Goal: Task Accomplishment & Management: Complete application form

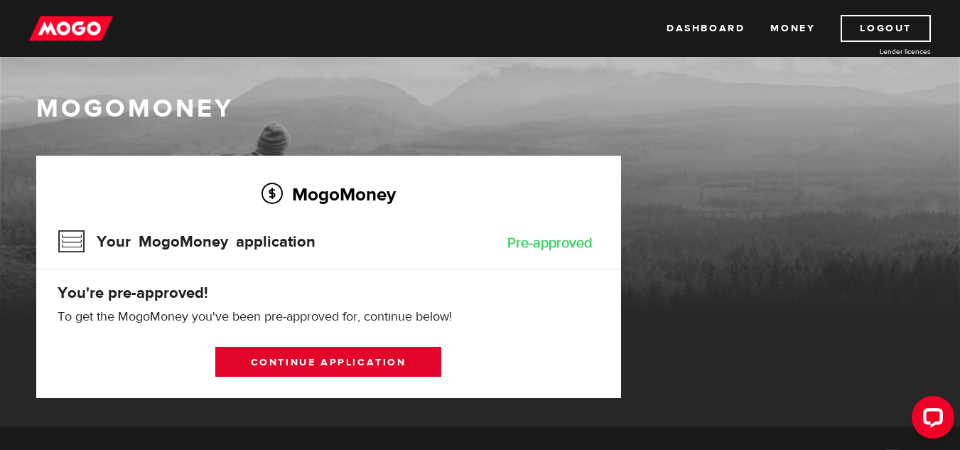
click at [342, 350] on link "Continue application" at bounding box center [328, 362] width 226 height 30
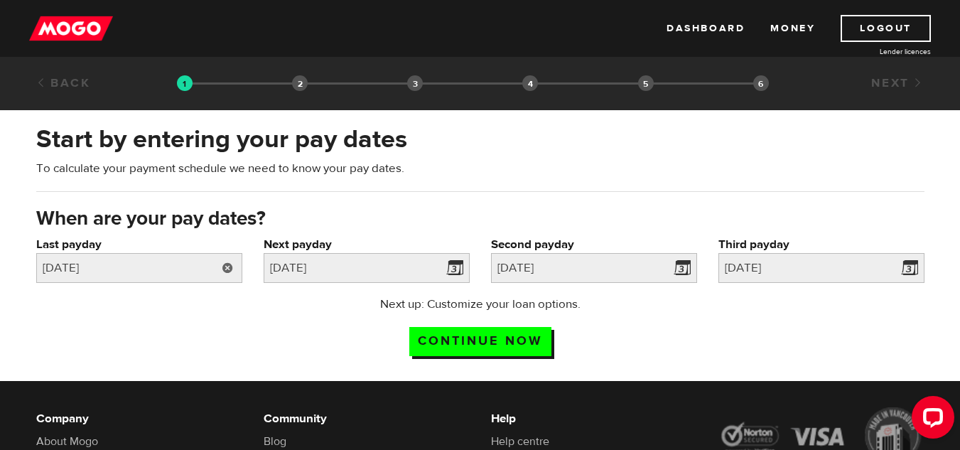
click at [222, 273] on link at bounding box center [227, 268] width 29 height 30
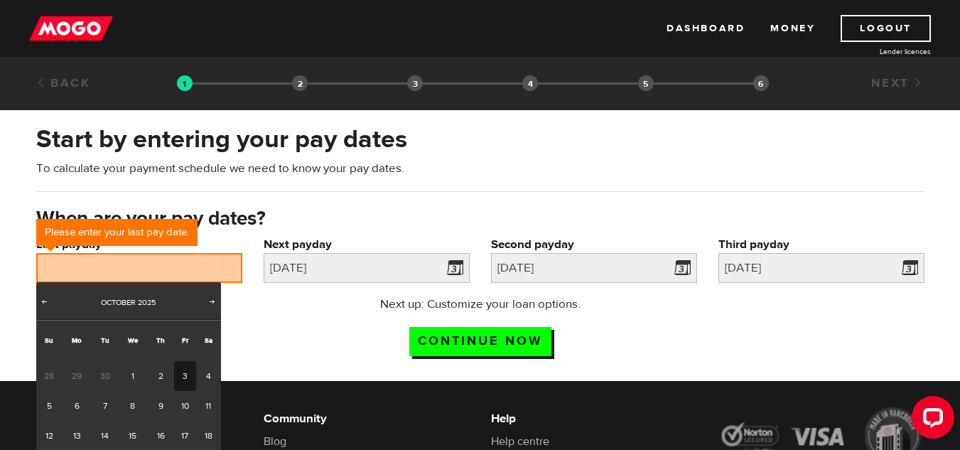
click at [183, 372] on link "3" at bounding box center [185, 376] width 22 height 30
type input "2025/10/03"
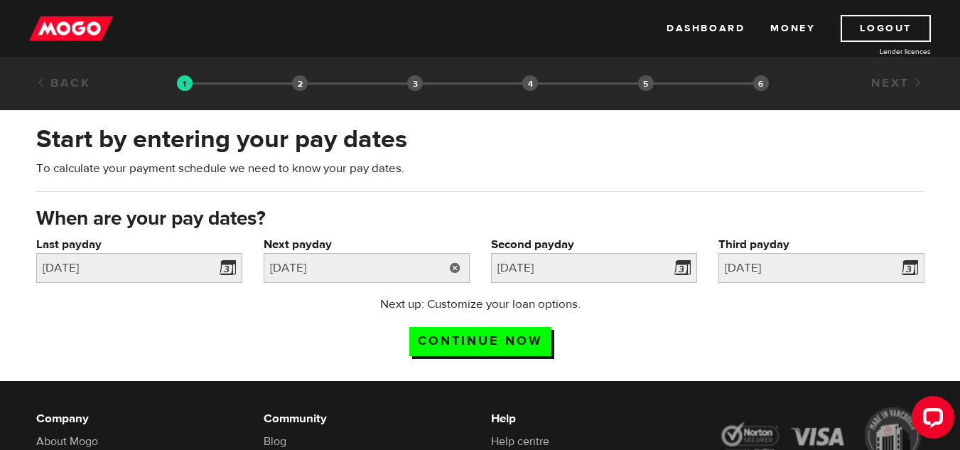
click at [446, 262] on link at bounding box center [455, 268] width 29 height 30
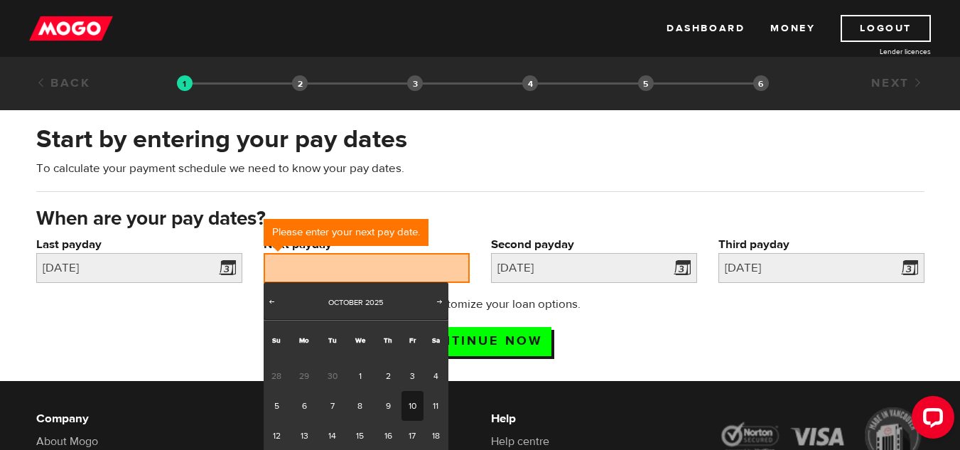
click at [411, 398] on link "10" at bounding box center [412, 406] width 22 height 30
type input "2025/10/10"
type input "2025/10/17"
type input "2025/10/24"
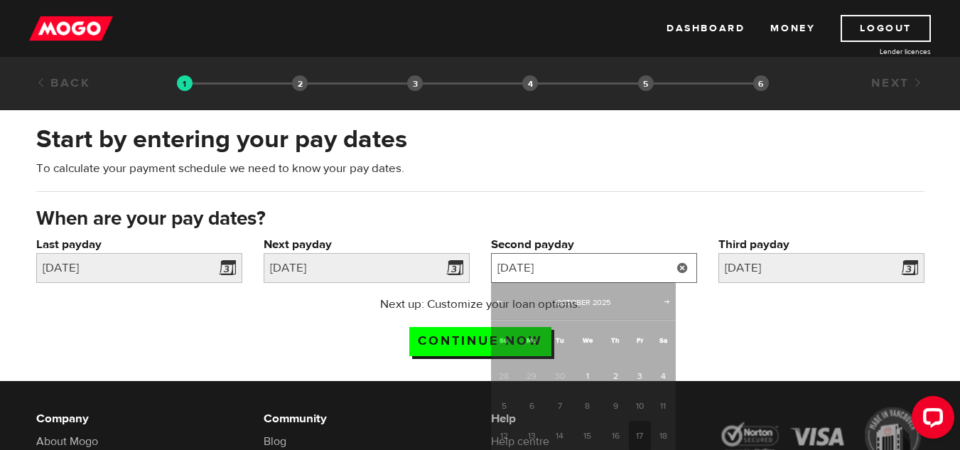
click at [620, 267] on input "2025/10/17" at bounding box center [594, 268] width 206 height 30
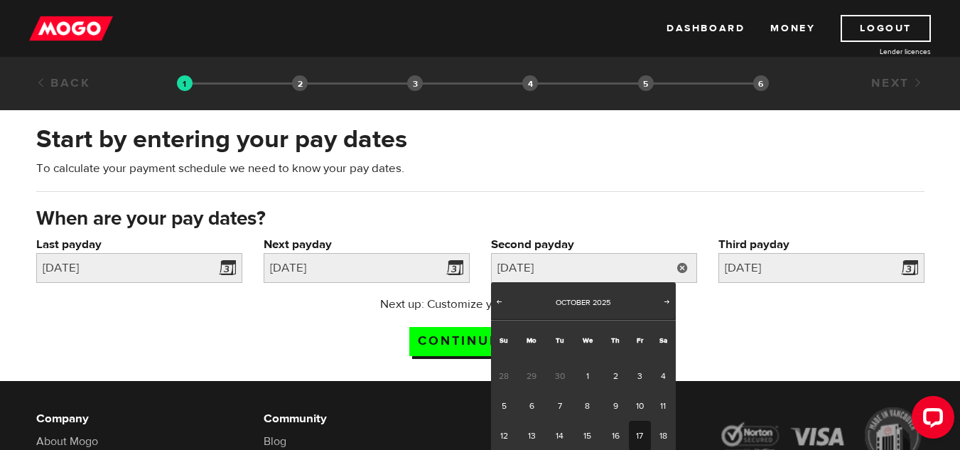
click at [630, 202] on div "Start by entering your pay dates To calculate your payment schedule we need to …" at bounding box center [480, 163] width 909 height 83
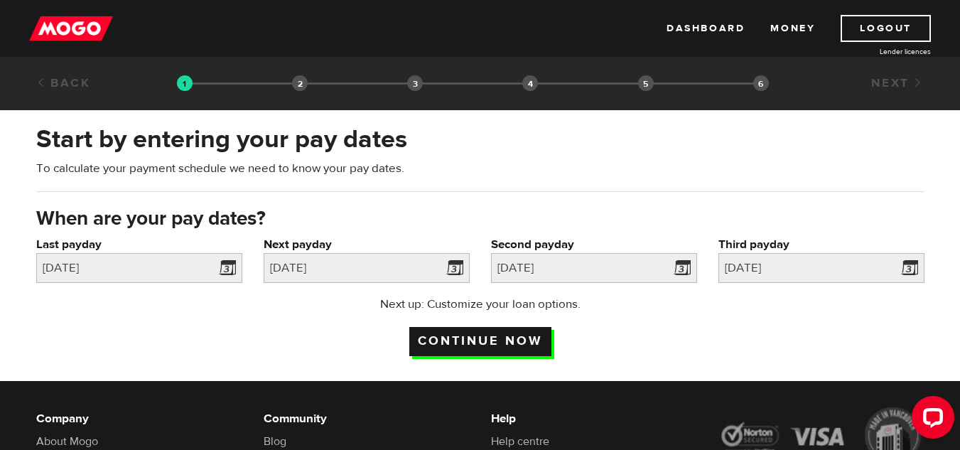
click at [507, 339] on input "Continue now" at bounding box center [480, 341] width 142 height 29
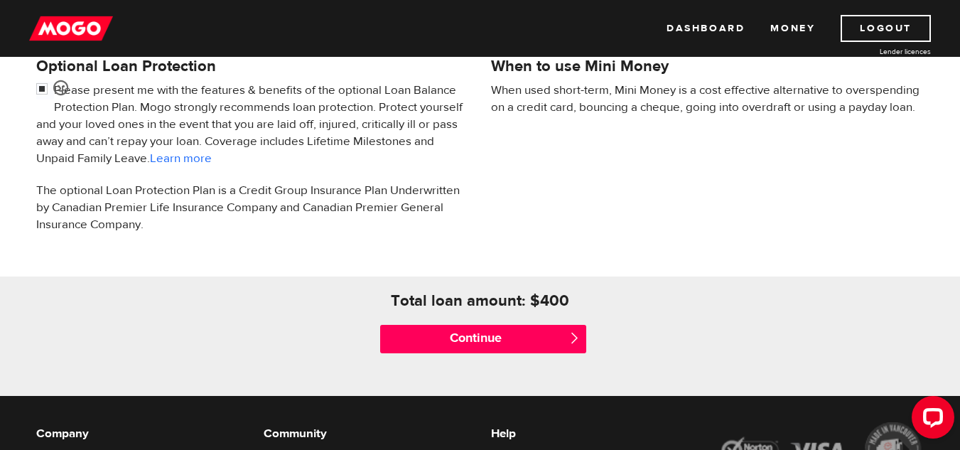
scroll to position [483, 0]
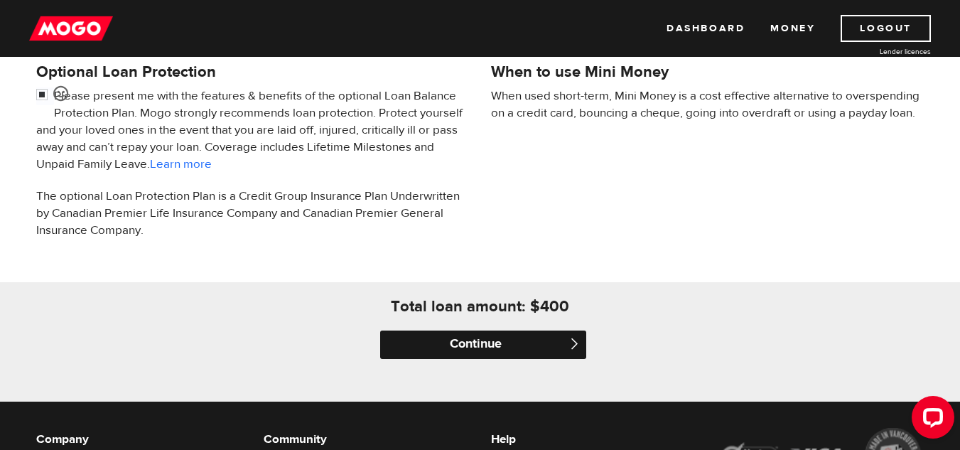
click at [536, 350] on input "Continue" at bounding box center [483, 344] width 206 height 28
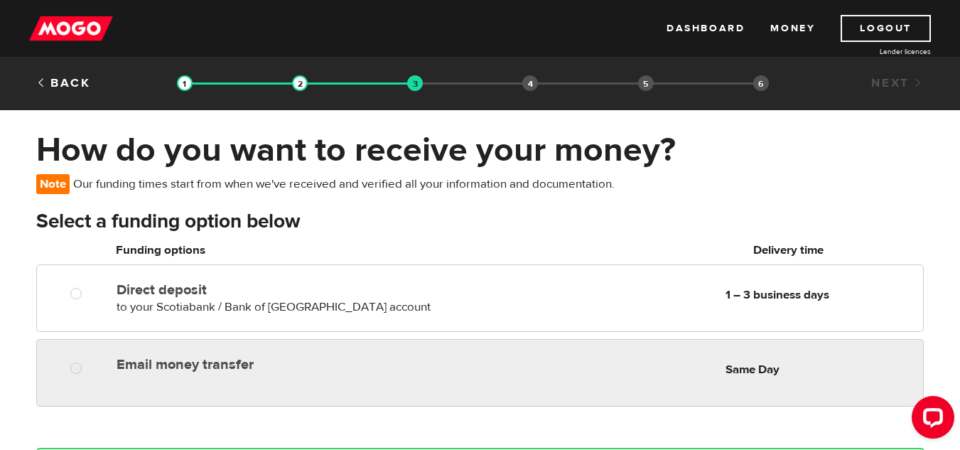
radio input "true"
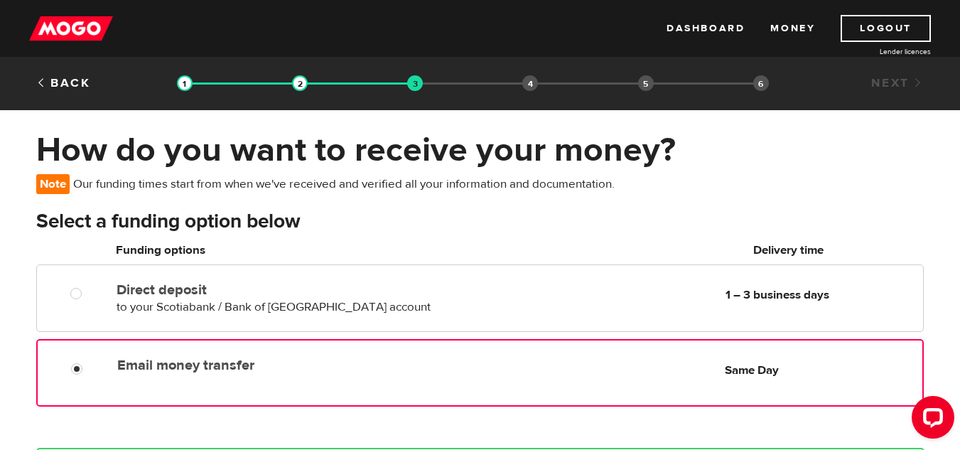
drag, startPoint x: 593, startPoint y: 362, endPoint x: 507, endPoint y: 374, distance: 86.0
click at [507, 374] on div "Email money transfer Delivery in Same Day Same Day" at bounding box center [517, 365] width 810 height 28
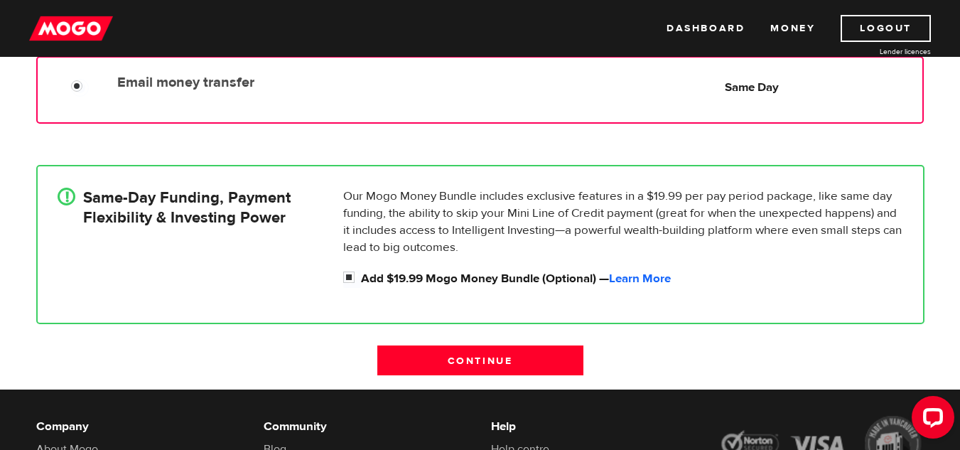
scroll to position [289, 0]
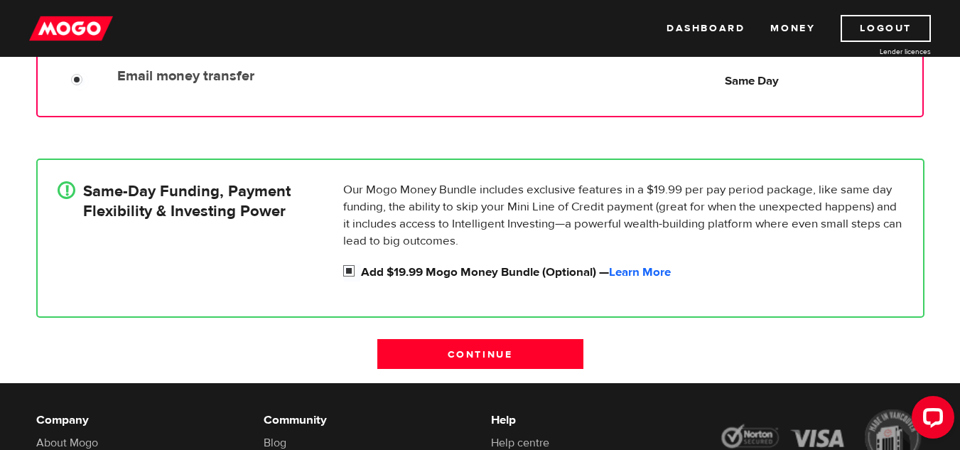
click at [350, 276] on input "Add $19.99 Mogo Money Bundle (Optional) — Learn More" at bounding box center [352, 273] width 18 height 18
checkbox input "false"
radio input "false"
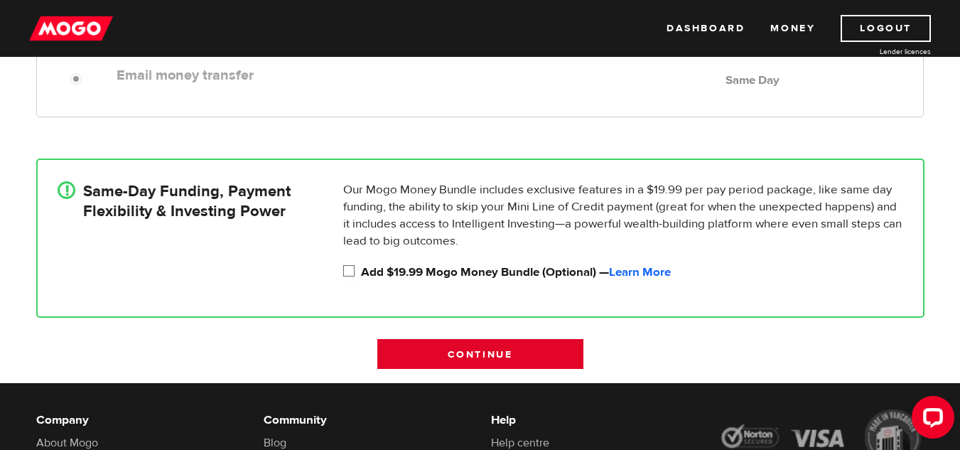
click at [492, 358] on input "Continue" at bounding box center [480, 354] width 206 height 30
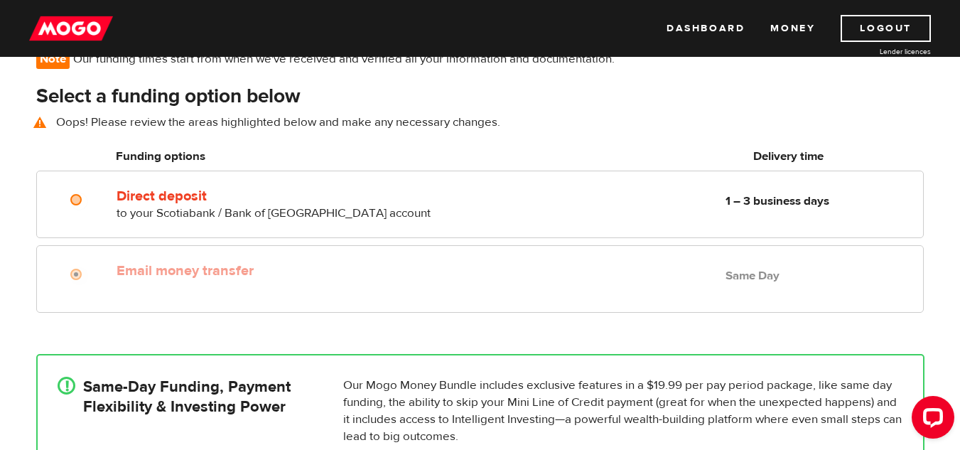
scroll to position [103, 0]
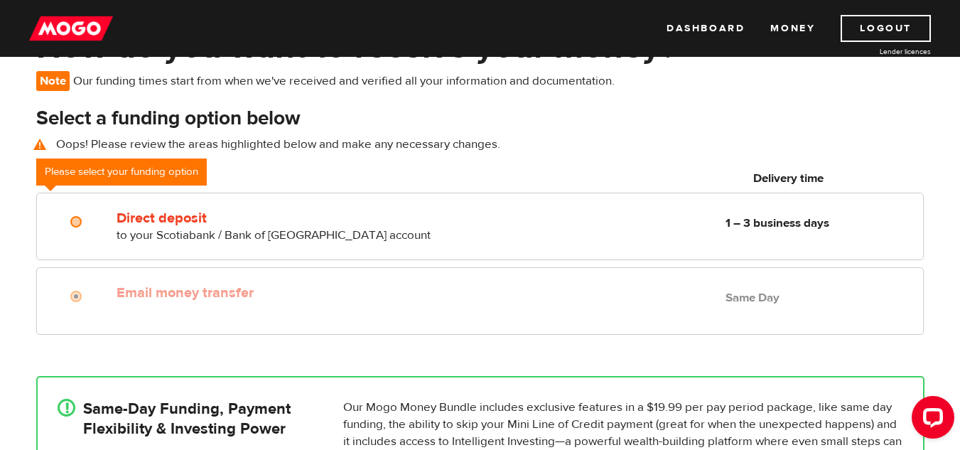
click at [105, 296] on div at bounding box center [80, 298] width 85 height 18
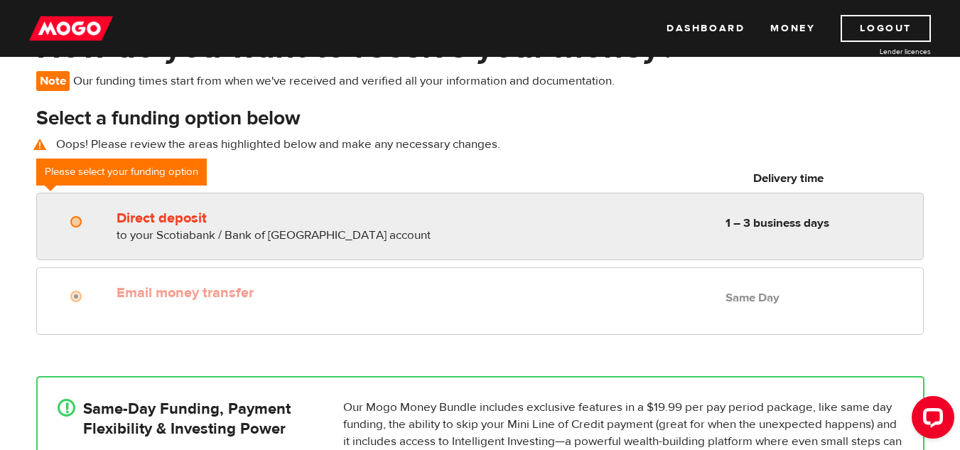
radio input "true"
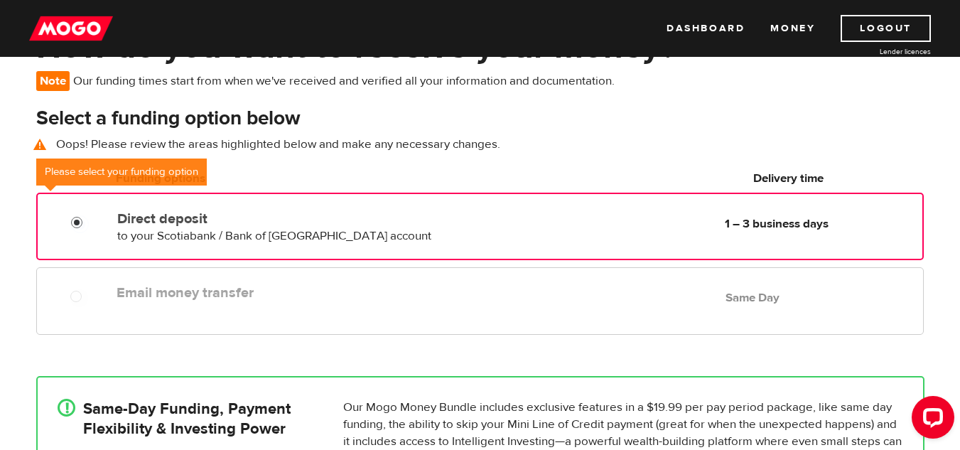
click at [74, 220] on input "Direct deposit" at bounding box center [80, 224] width 18 height 18
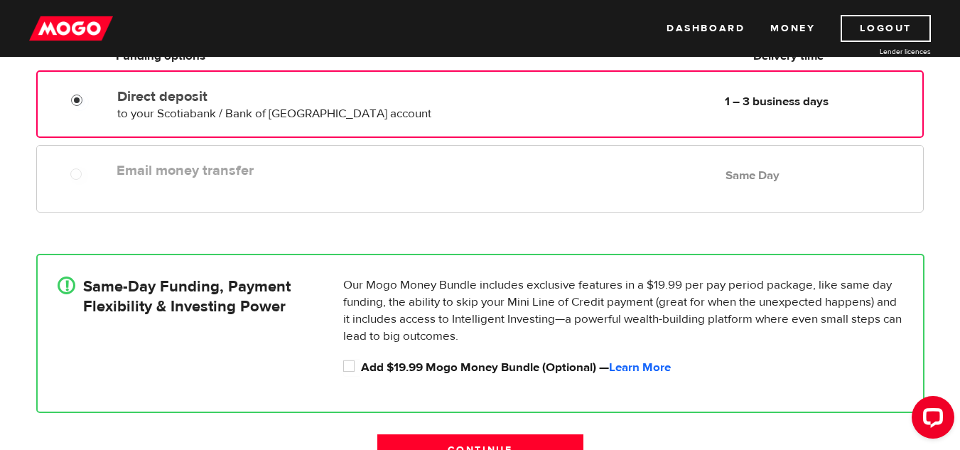
scroll to position [231, 0]
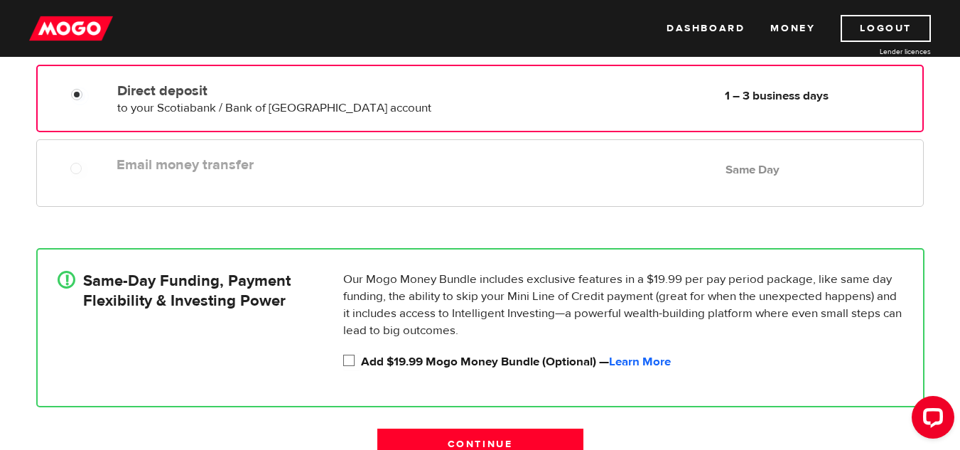
click at [354, 367] on input "Add $19.99 Mogo Money Bundle (Optional) — Learn More" at bounding box center [352, 362] width 18 height 18
checkbox input "true"
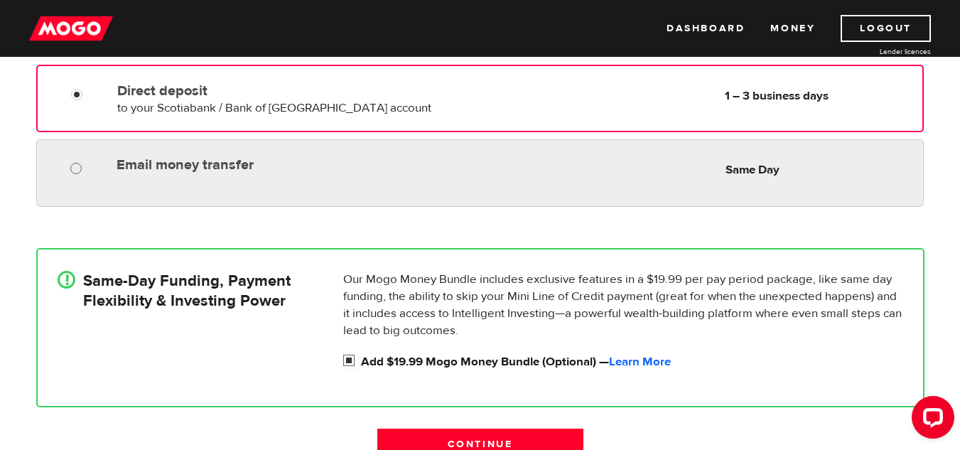
radio input "true"
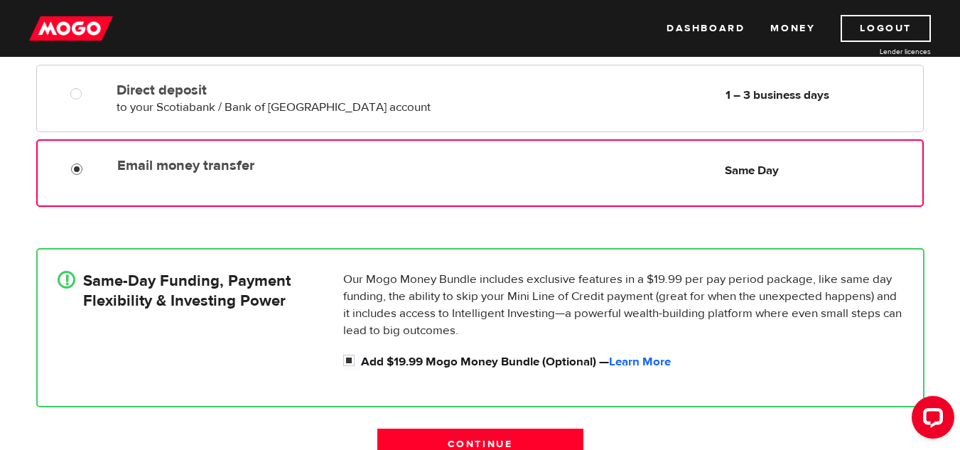
click at [71, 175] on input "Email money transfer" at bounding box center [80, 171] width 18 height 18
click at [508, 436] on input "Continue" at bounding box center [480, 443] width 206 height 30
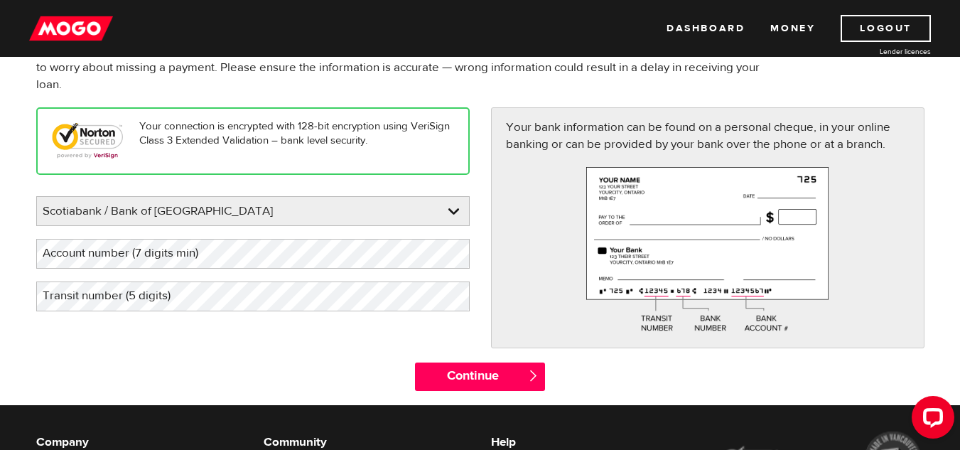
scroll to position [135, 0]
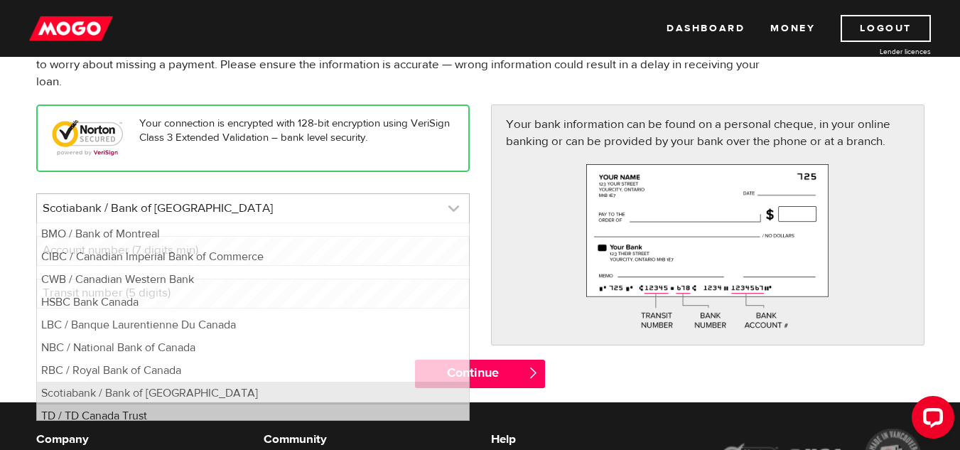
click at [441, 204] on link at bounding box center [253, 208] width 432 height 28
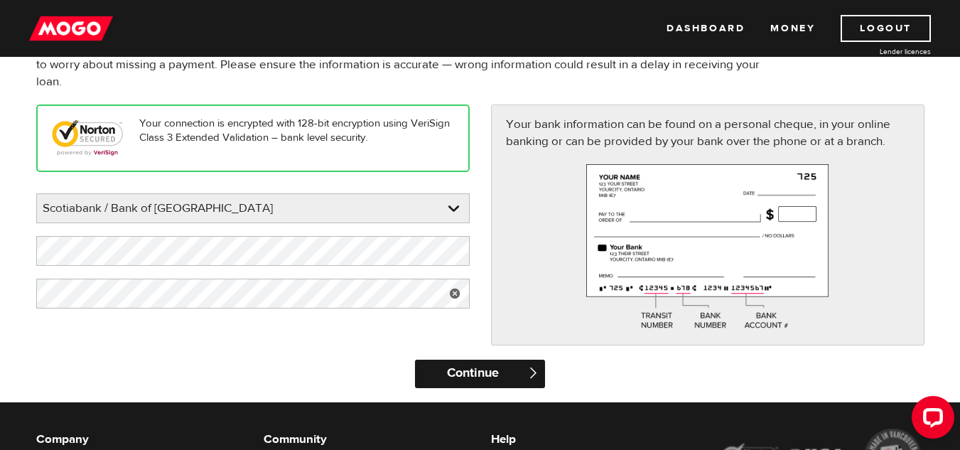
click at [469, 368] on input "Continue" at bounding box center [480, 374] width 130 height 28
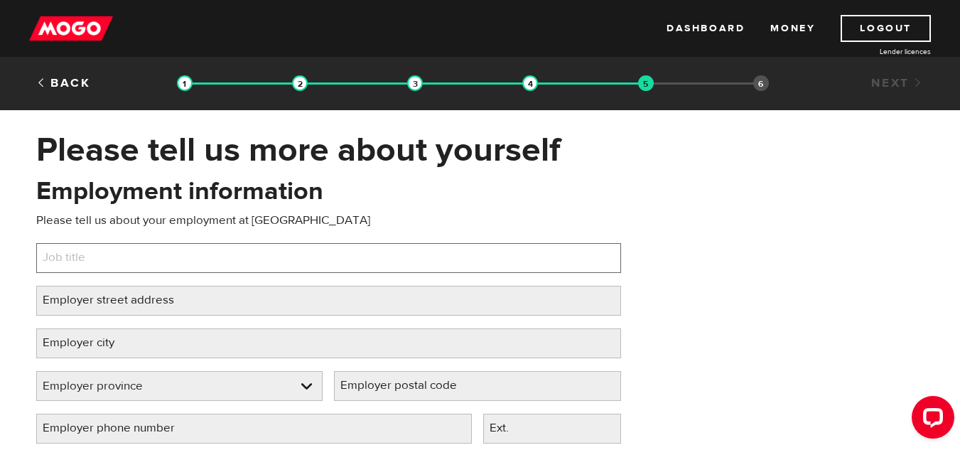
click at [424, 265] on input "Job title" at bounding box center [328, 258] width 585 height 30
type input "Client Success Manager"
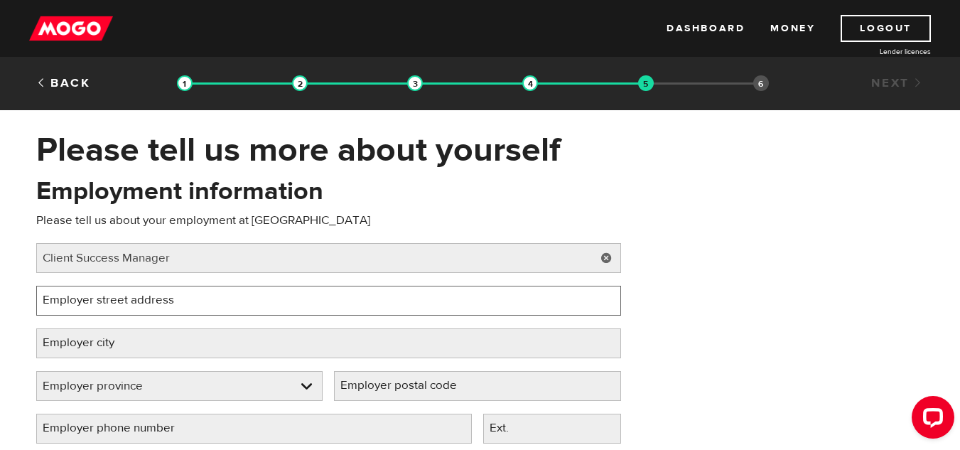
click at [382, 310] on input "Employer street address" at bounding box center [328, 301] width 585 height 30
type input "76 York Street"
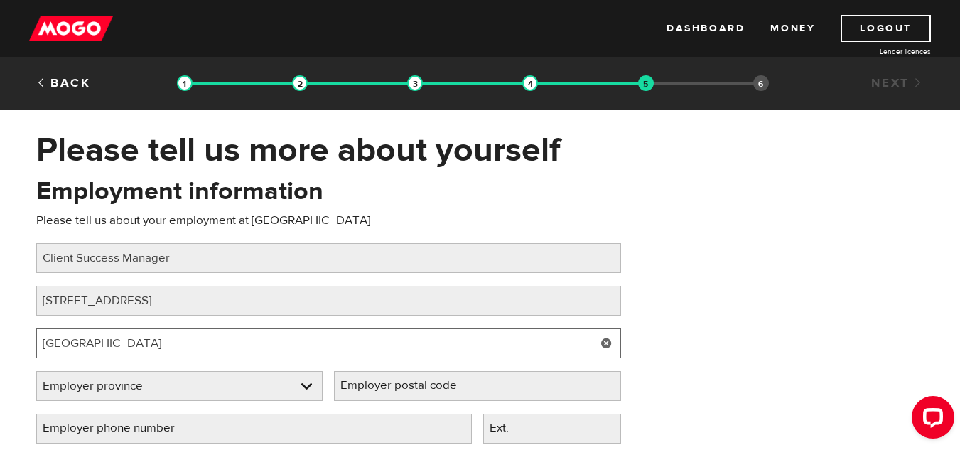
type input "Toronto"
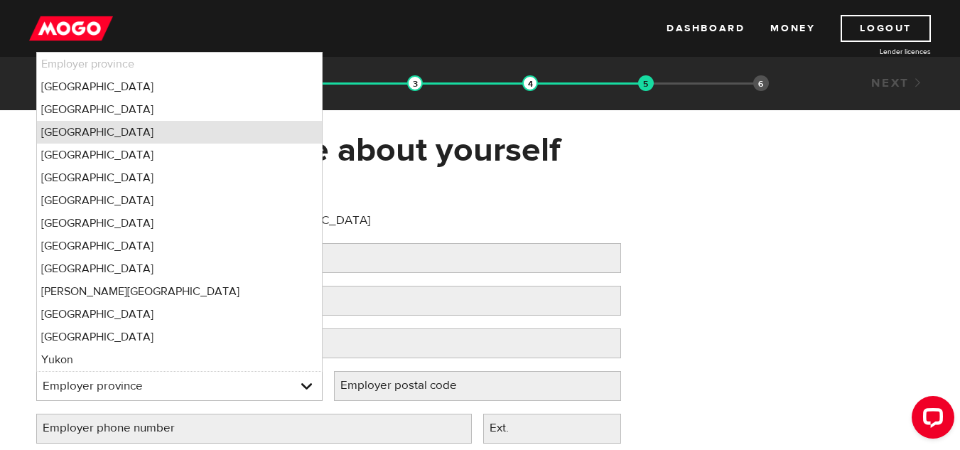
click at [203, 136] on li "Ontario" at bounding box center [180, 132] width 286 height 23
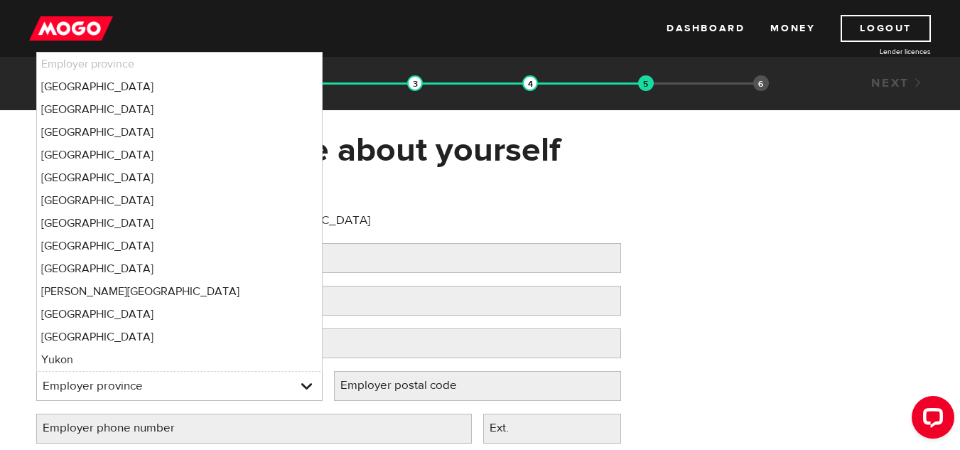
select select "ON"
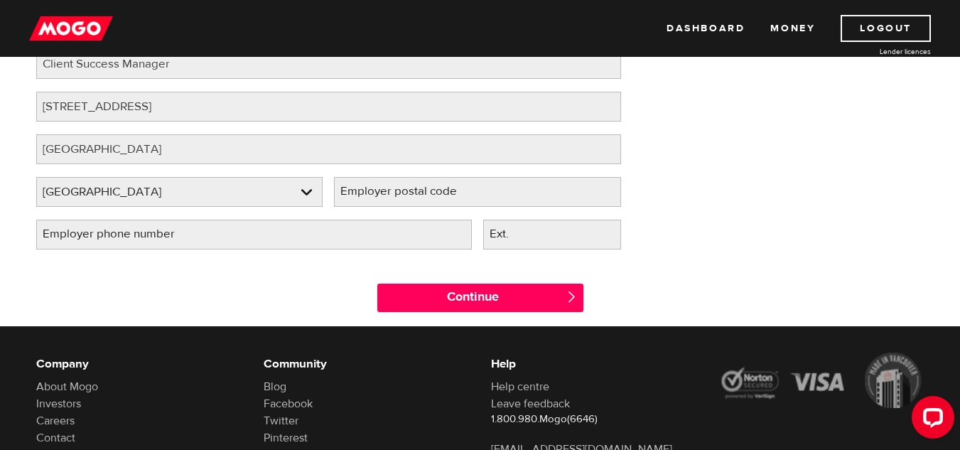
scroll to position [198, 0]
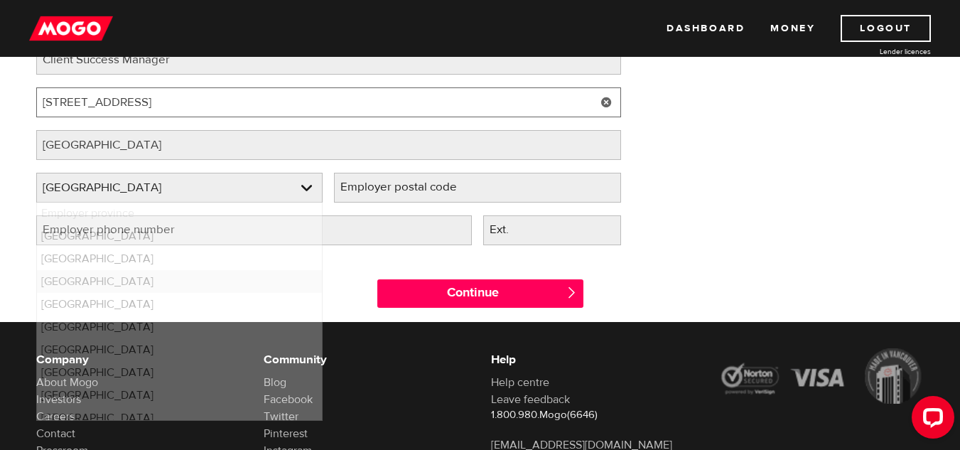
drag, startPoint x: 57, startPoint y: 104, endPoint x: 0, endPoint y: 107, distance: 56.9
click at [0, 107] on div "Please tell us more about yourself Oops! Please review the areas highlighted be…" at bounding box center [480, 126] width 960 height 391
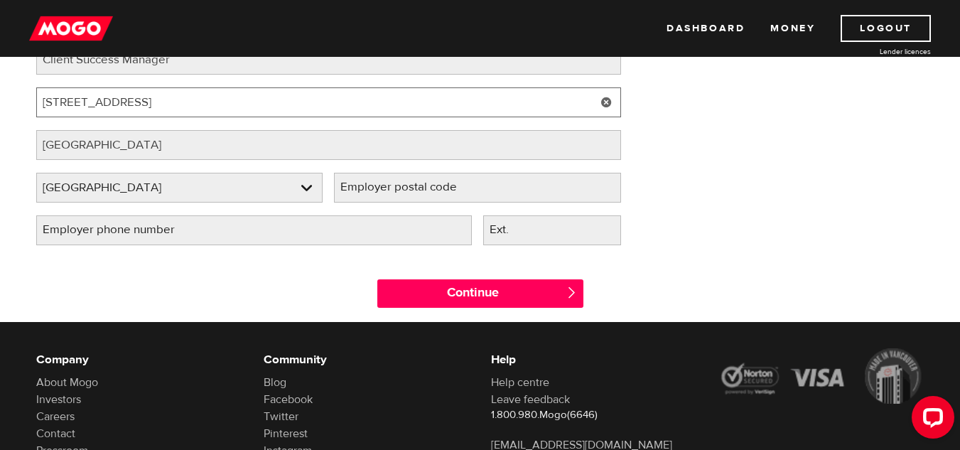
type input "25 York Street"
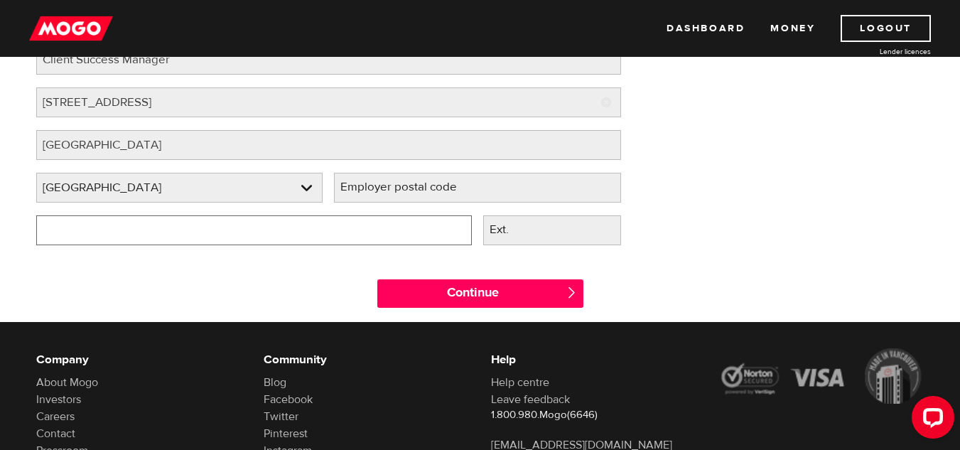
click at [342, 229] on input "Employer phone number" at bounding box center [254, 230] width 436 height 30
drag, startPoint x: 177, startPoint y: 220, endPoint x: 0, endPoint y: 203, distance: 177.8
click at [0, 203] on div "Please tell us more about yourself Oops! Please review the areas highlighted be…" at bounding box center [480, 126] width 960 height 391
type input "(416) -"
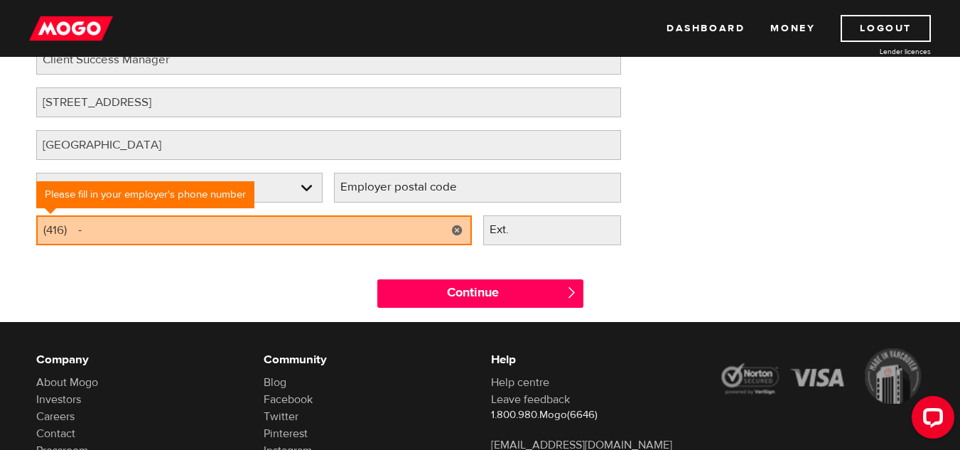
click at [409, 186] on label "Employer postal code" at bounding box center [410, 187] width 152 height 29
click at [409, 186] on input "Employer postal code" at bounding box center [477, 188] width 287 height 30
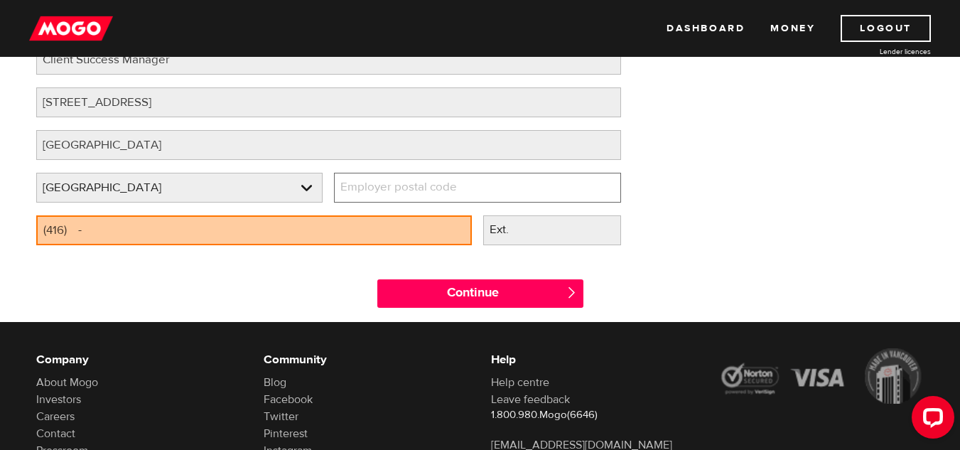
paste input "M5J 2V5"
type input "M5J 2V5"
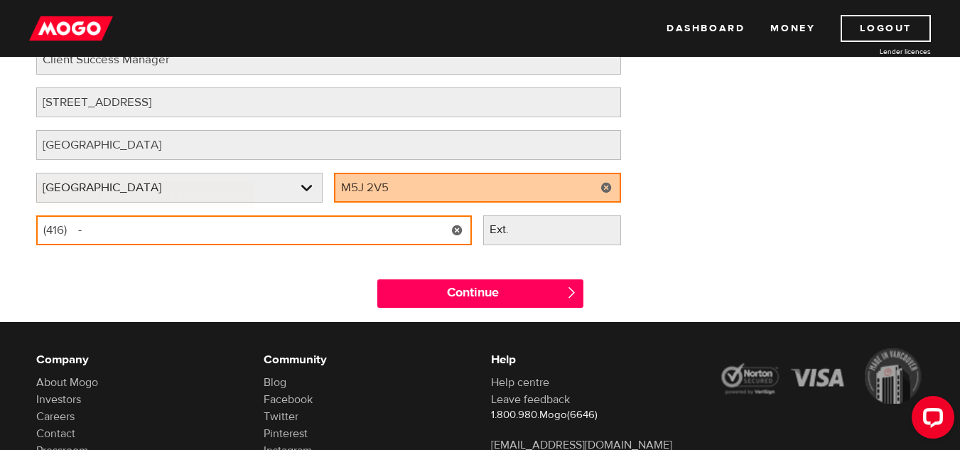
click at [296, 229] on input "(416) -" at bounding box center [254, 230] width 436 height 30
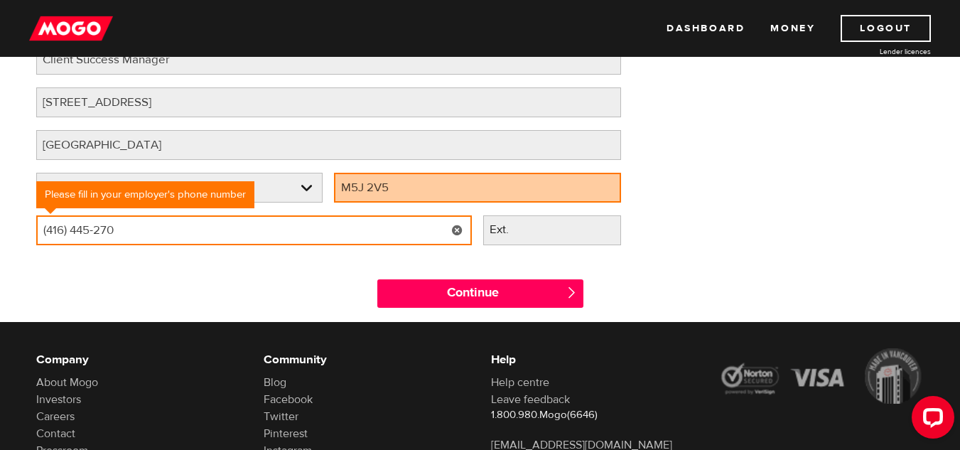
type input "(416) 445-2700"
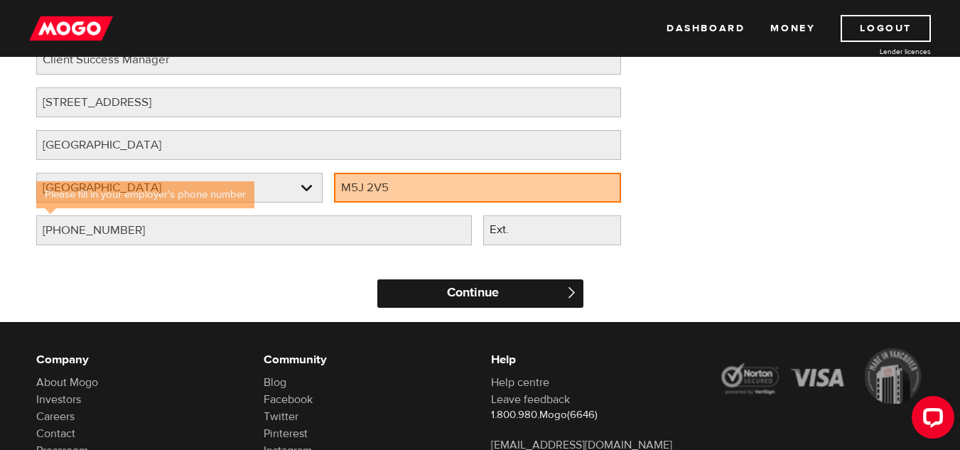
click at [452, 291] on input "Continue" at bounding box center [480, 293] width 206 height 28
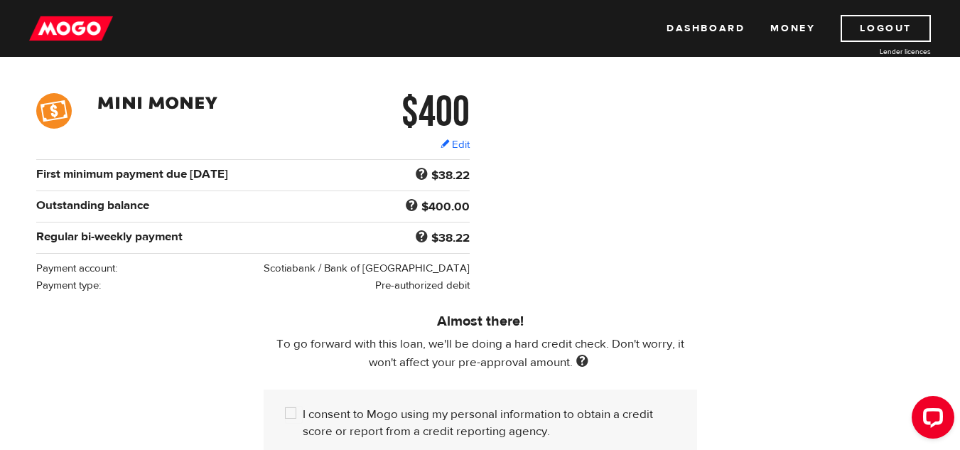
scroll to position [183, 0]
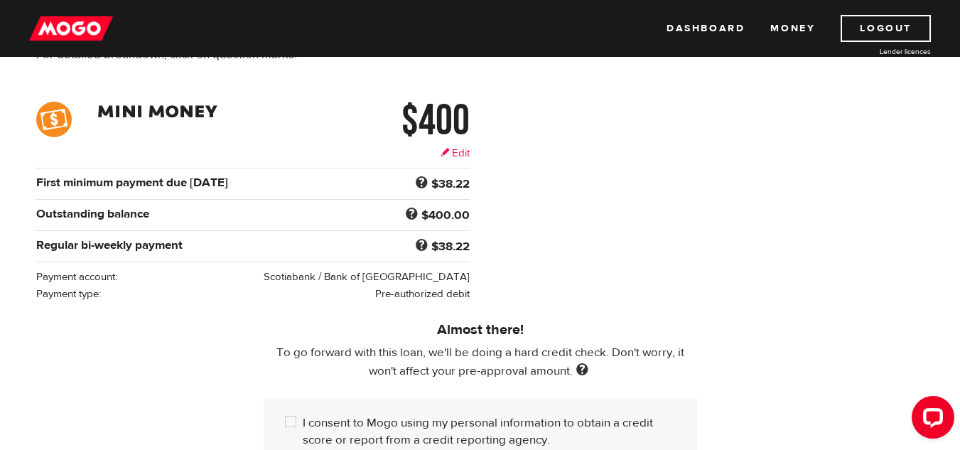
click at [458, 149] on link "Edit" at bounding box center [455, 153] width 29 height 15
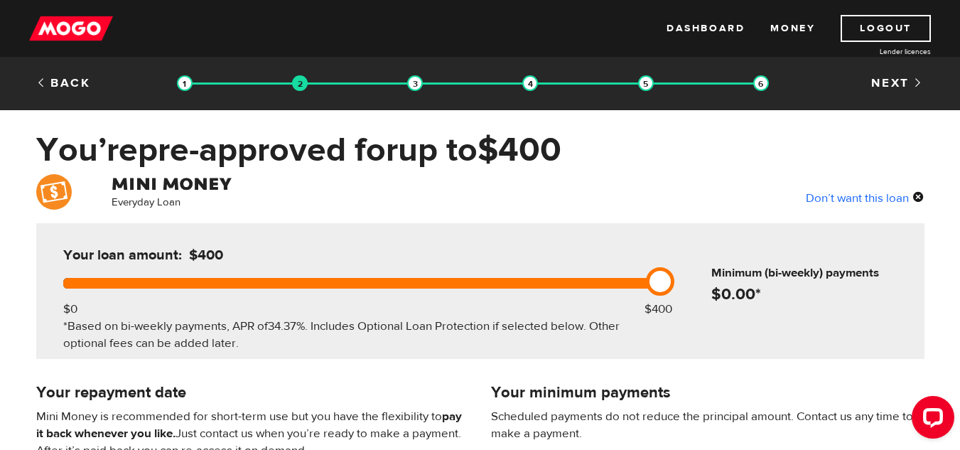
drag, startPoint x: 655, startPoint y: 278, endPoint x: 535, endPoint y: 269, distance: 120.4
click at [535, 269] on div "Your loan amount: $400 $0 $400 *Based on bi-weekly payments, APR of 34.37% . In…" at bounding box center [359, 291] width 634 height 136
click at [534, 284] on div at bounding box center [358, 283] width 591 height 11
click at [648, 276] on link at bounding box center [660, 281] width 28 height 28
click at [637, 279] on div at bounding box center [358, 283] width 591 height 11
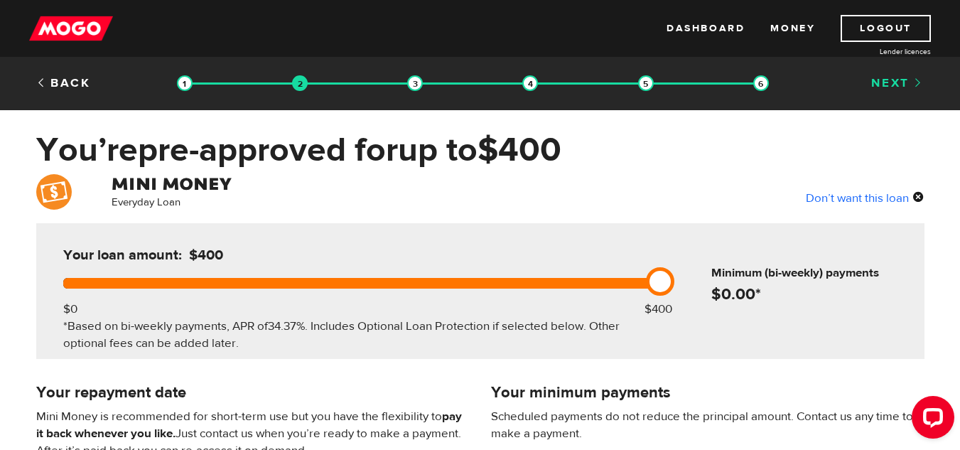
click at [890, 84] on link "Next" at bounding box center [897, 83] width 53 height 16
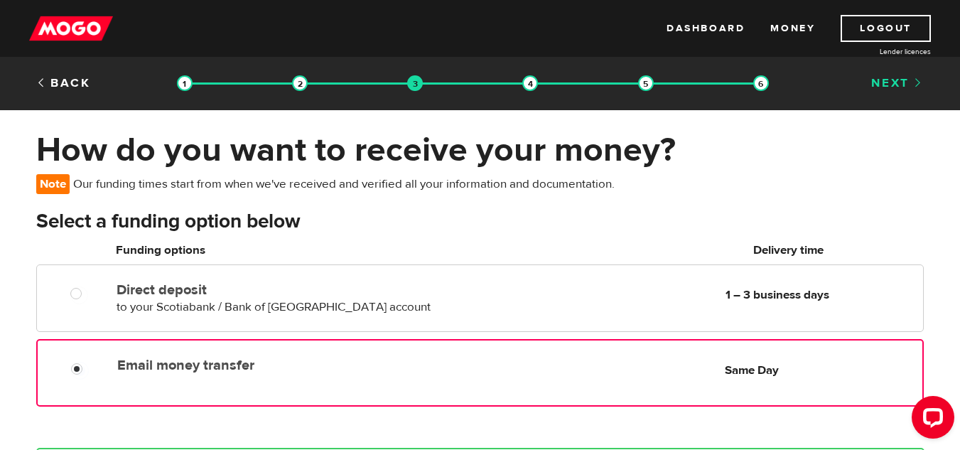
click at [907, 77] on link "Next" at bounding box center [897, 83] width 53 height 16
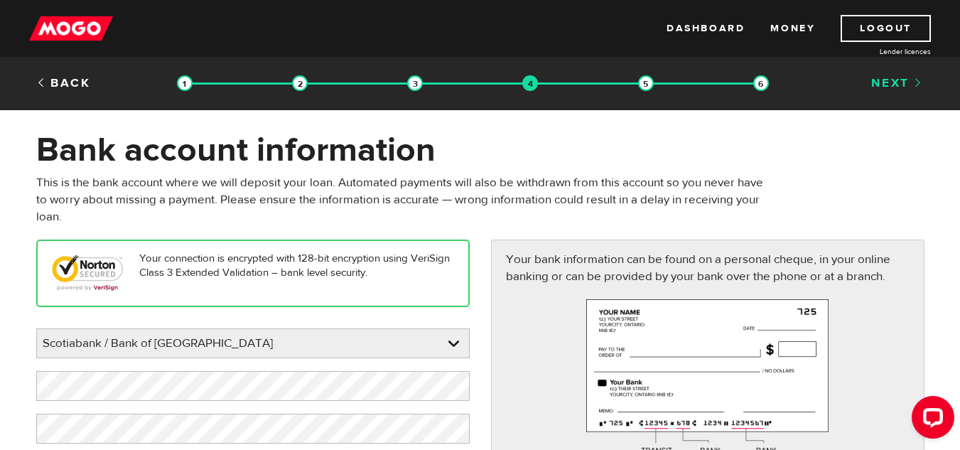
click at [906, 83] on link "Next" at bounding box center [897, 83] width 53 height 16
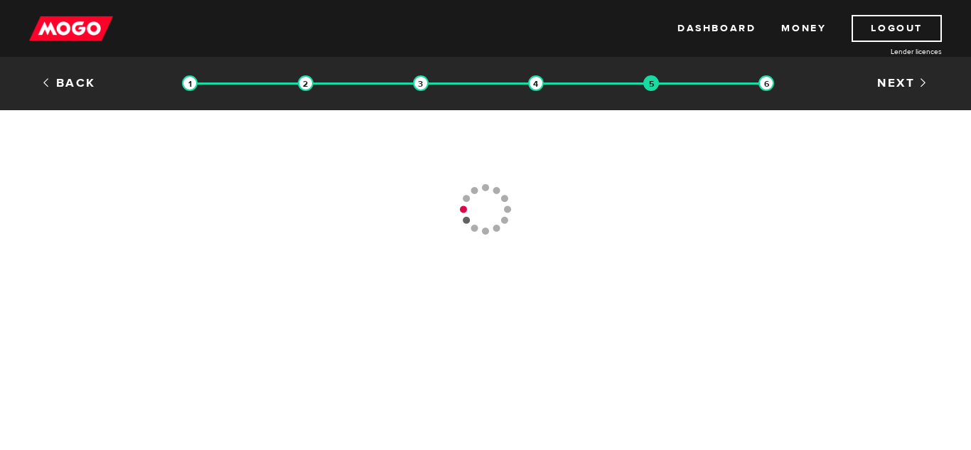
type input "[PHONE_NUMBER]"
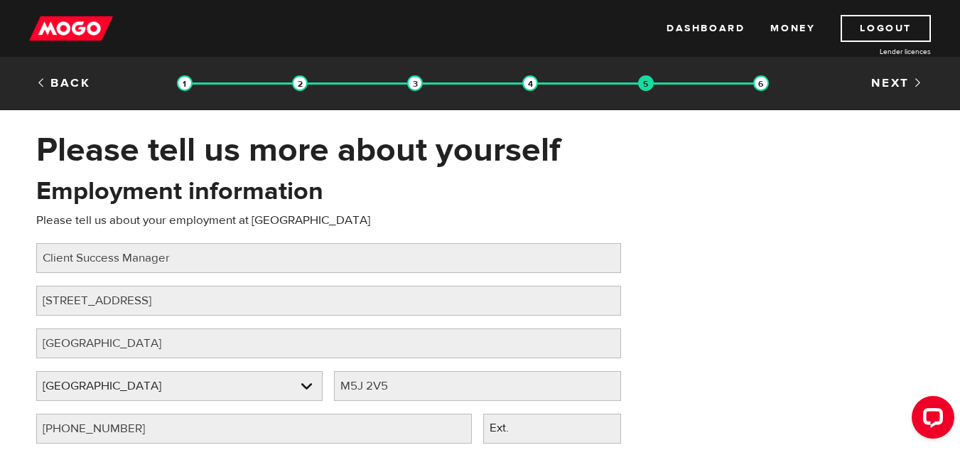
click at [906, 83] on link "Next" at bounding box center [897, 83] width 53 height 16
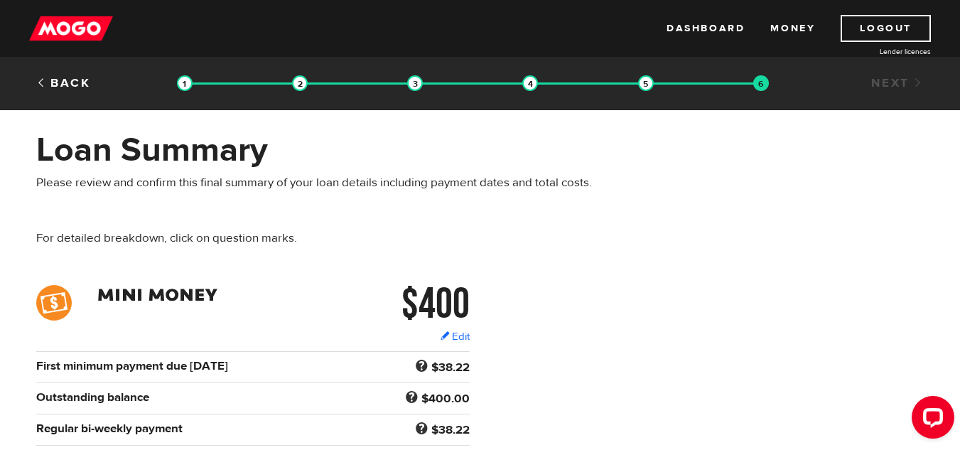
scroll to position [393, 0]
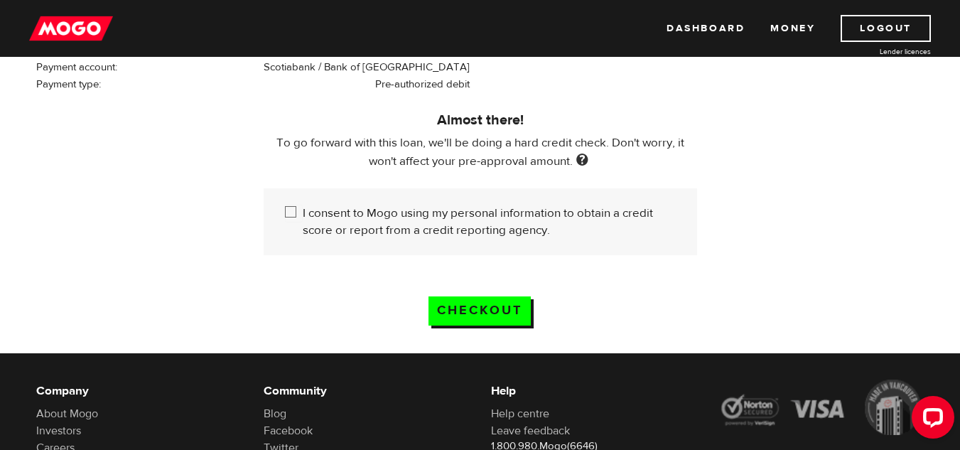
click at [293, 209] on input "I consent to Mogo using my personal information to obtain a credit score or rep…" at bounding box center [294, 214] width 18 height 18
checkbox input "true"
click at [477, 303] on input "Checkout" at bounding box center [479, 310] width 102 height 29
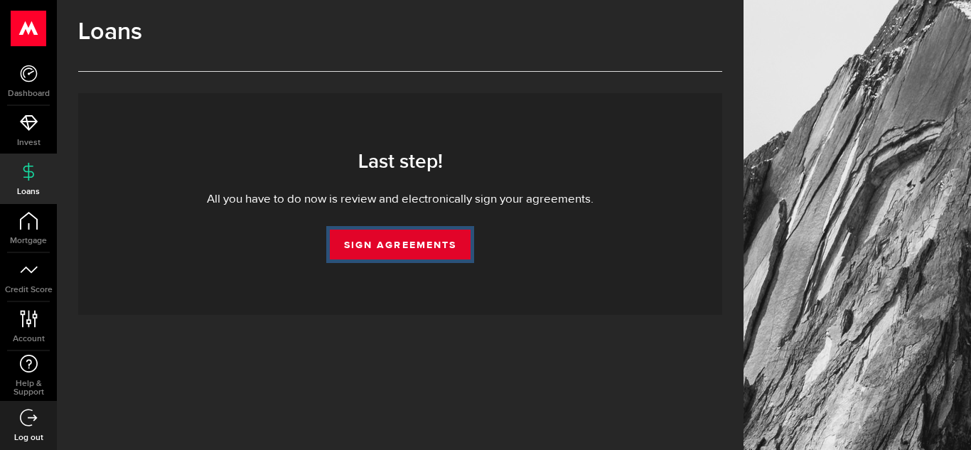
click at [438, 247] on link "Sign Agreements" at bounding box center [400, 245] width 141 height 30
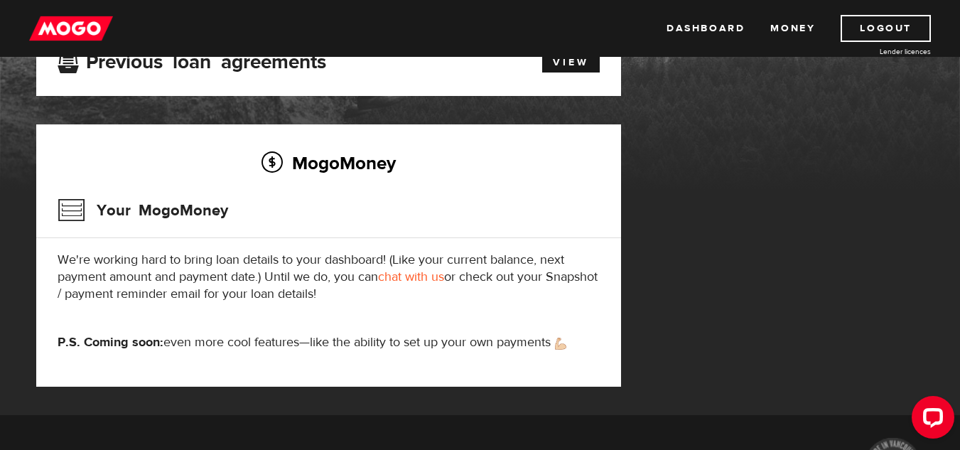
scroll to position [122, 0]
